Goal: Navigation & Orientation: Find specific page/section

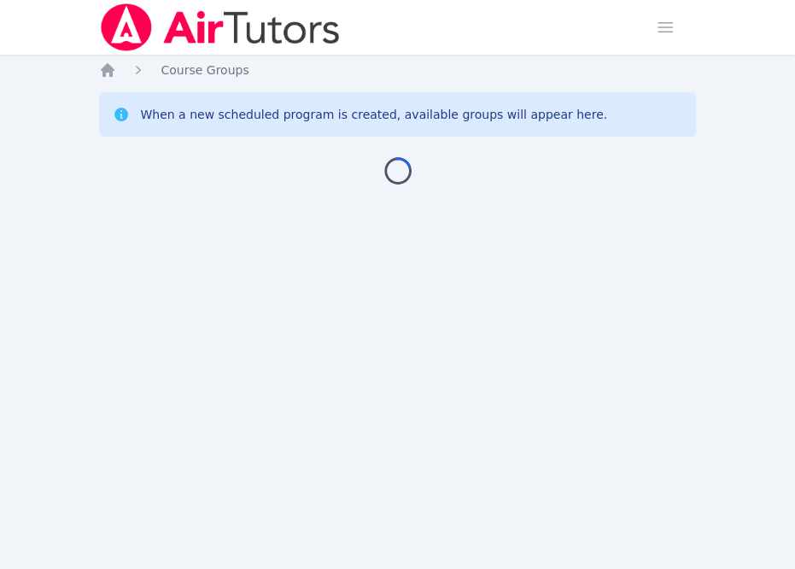
click at [257, 211] on div "Home Course Groups When a new scheduled program is created, available groups wi…" at bounding box center [397, 139] width 596 height 157
